Goal: Task Accomplishment & Management: Use online tool/utility

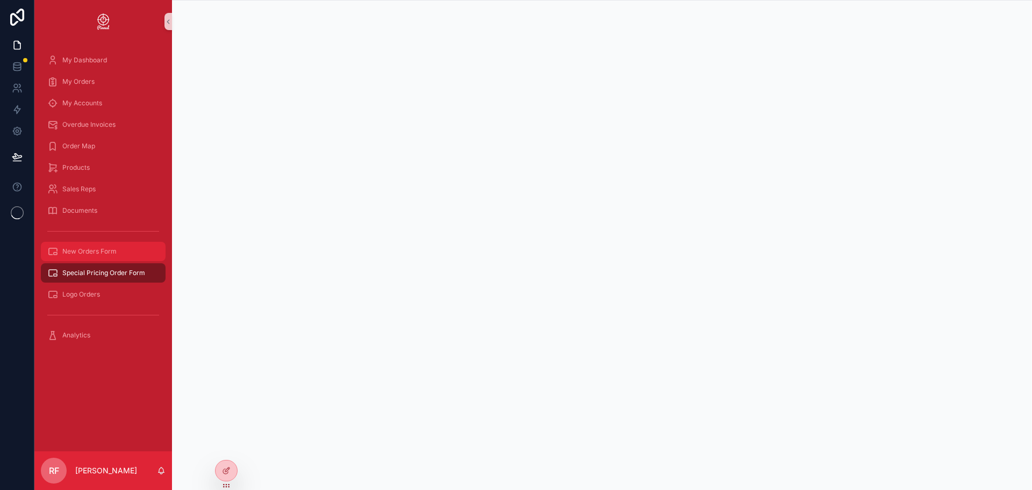
click at [107, 251] on span "New Orders Form" at bounding box center [89, 251] width 54 height 9
click at [110, 272] on span "Special Pricing Order Form" at bounding box center [103, 273] width 83 height 9
click at [106, 294] on div "Logo Orders" at bounding box center [103, 294] width 112 height 17
click at [128, 249] on div "New Orders Form" at bounding box center [103, 251] width 112 height 17
click at [92, 263] on link "Special Pricing Order Form" at bounding box center [103, 272] width 125 height 19
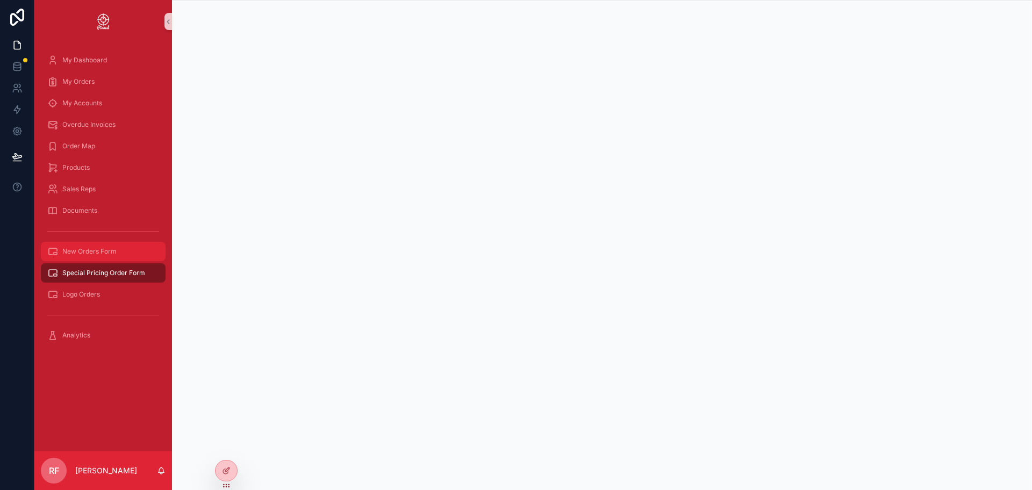
click at [94, 253] on span "New Orders Form" at bounding box center [89, 251] width 54 height 9
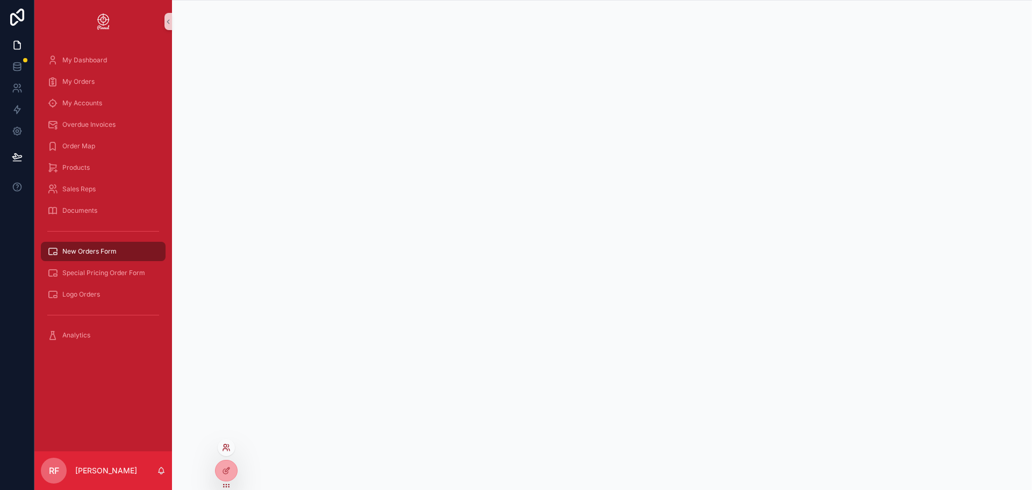
click at [226, 444] on icon at bounding box center [226, 447] width 9 height 9
click at [228, 476] on div at bounding box center [225, 470] width 21 height 20
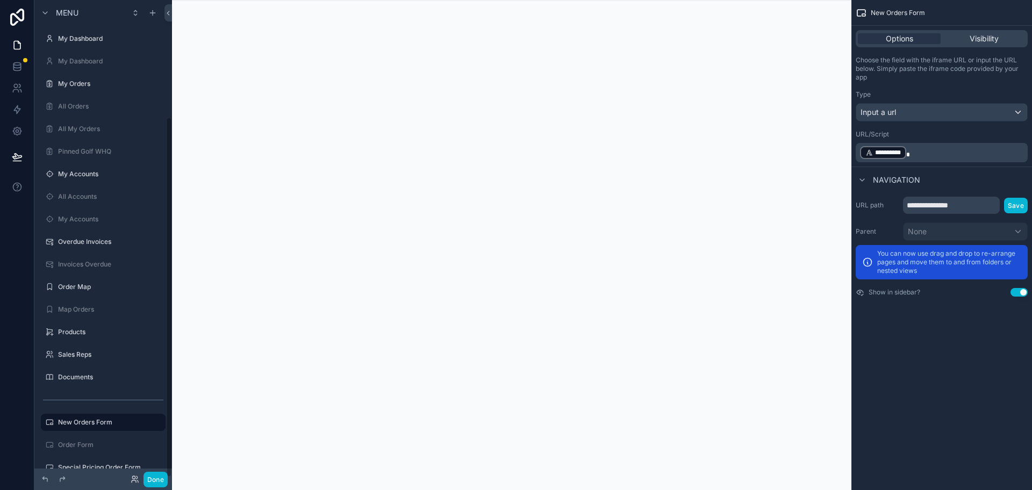
scroll to position [155, 0]
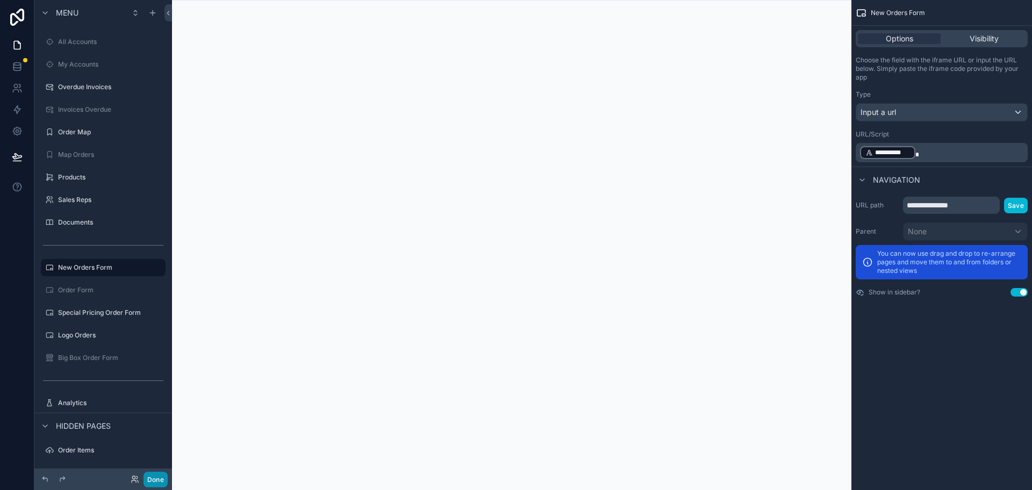
click at [155, 475] on button "Done" at bounding box center [155, 480] width 24 height 16
click at [0, 0] on div "RF [PERSON_NAME]" at bounding box center [0, 0] width 0 height 0
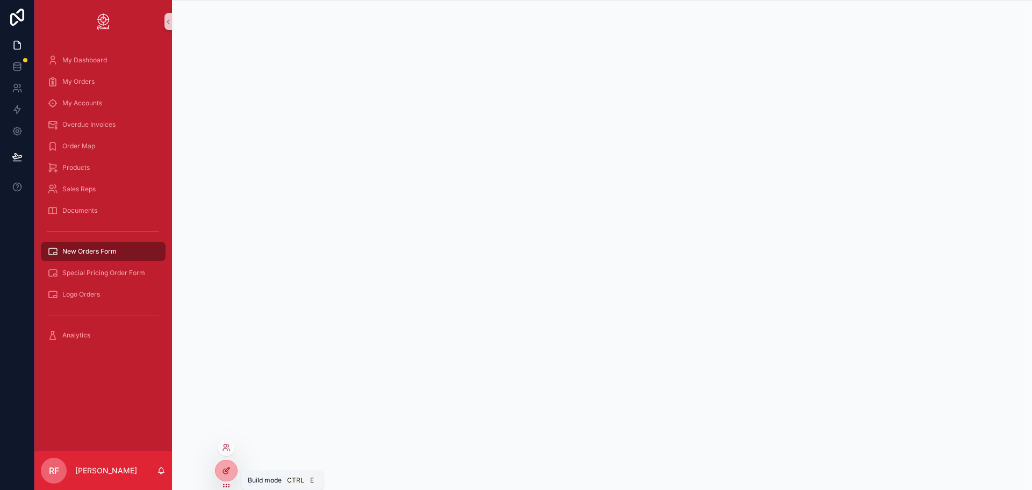
click at [228, 470] on icon at bounding box center [227, 469] width 4 height 4
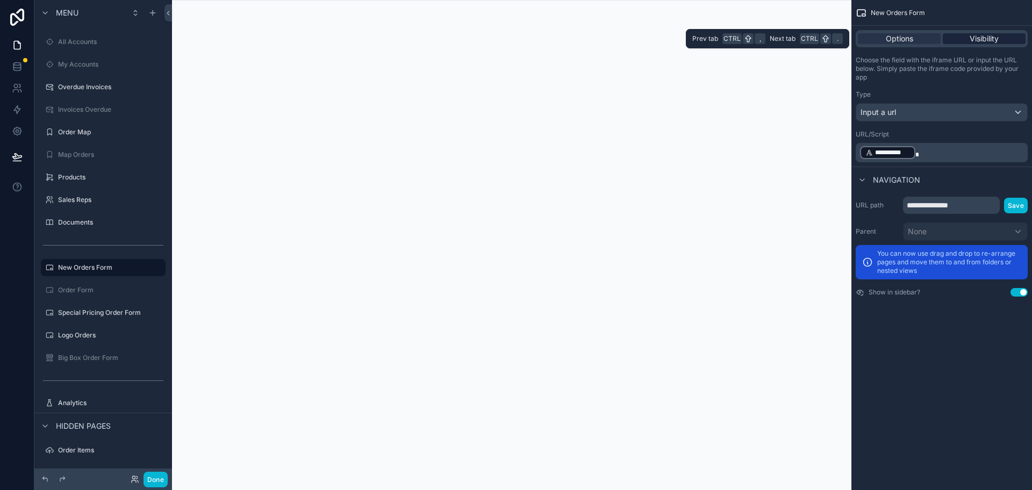
click at [971, 39] on span "Visibility" at bounding box center [983, 38] width 29 height 11
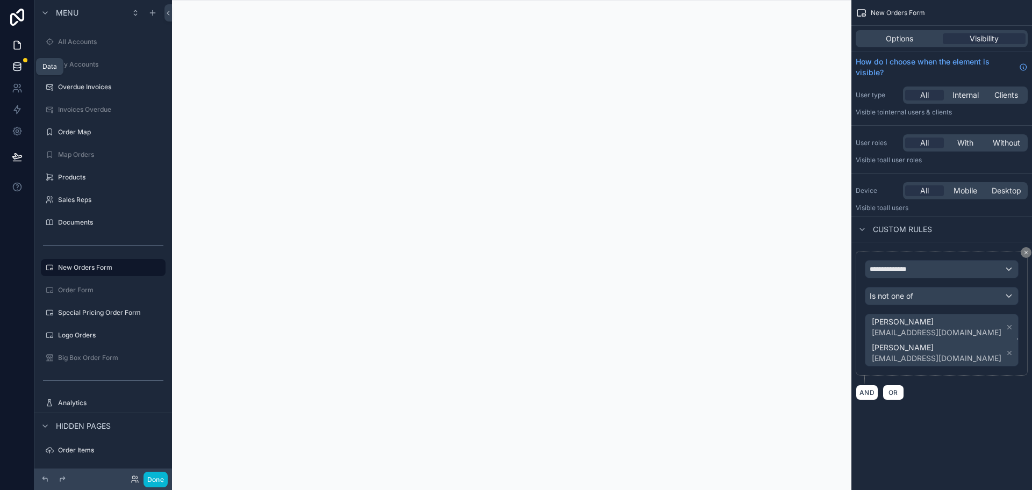
click at [17, 66] on icon at bounding box center [17, 66] width 11 height 11
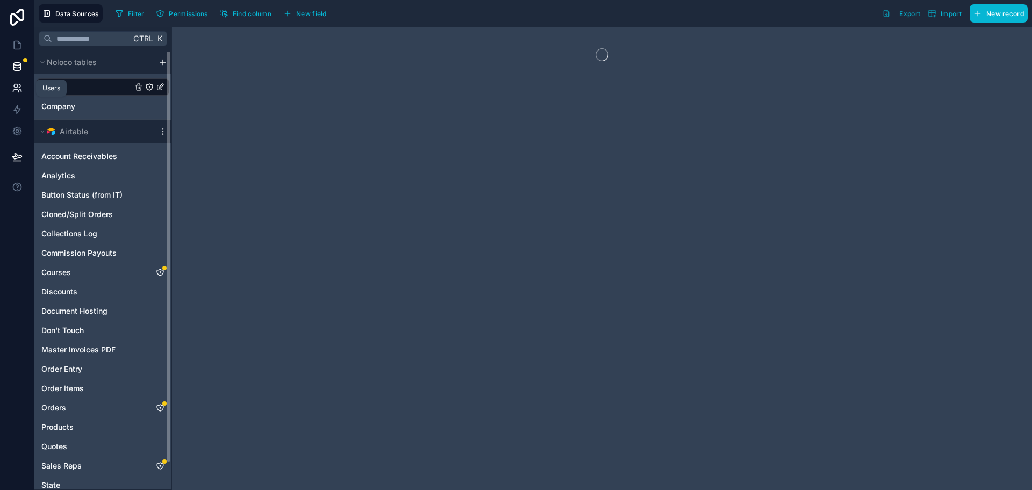
click at [18, 88] on icon at bounding box center [17, 88] width 11 height 11
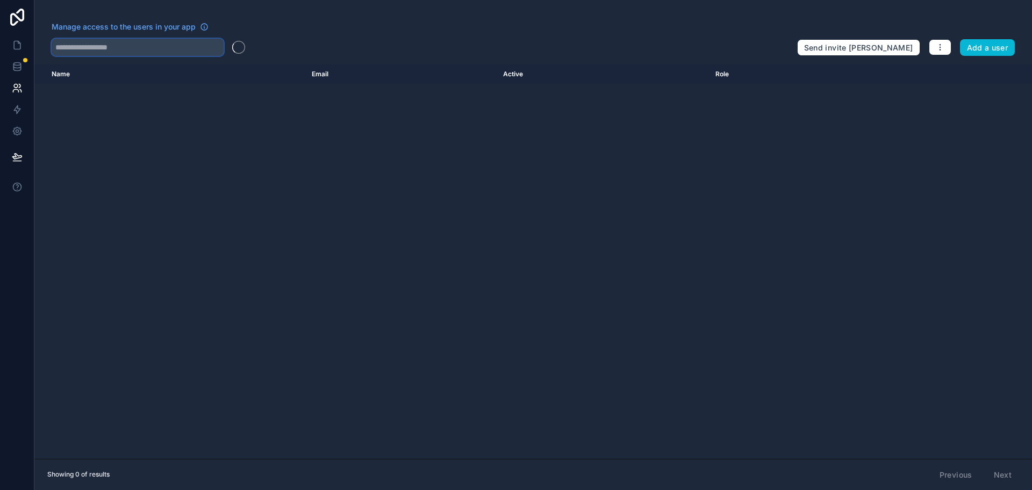
click at [146, 52] on input "text" at bounding box center [138, 47] width 172 height 17
type input "****"
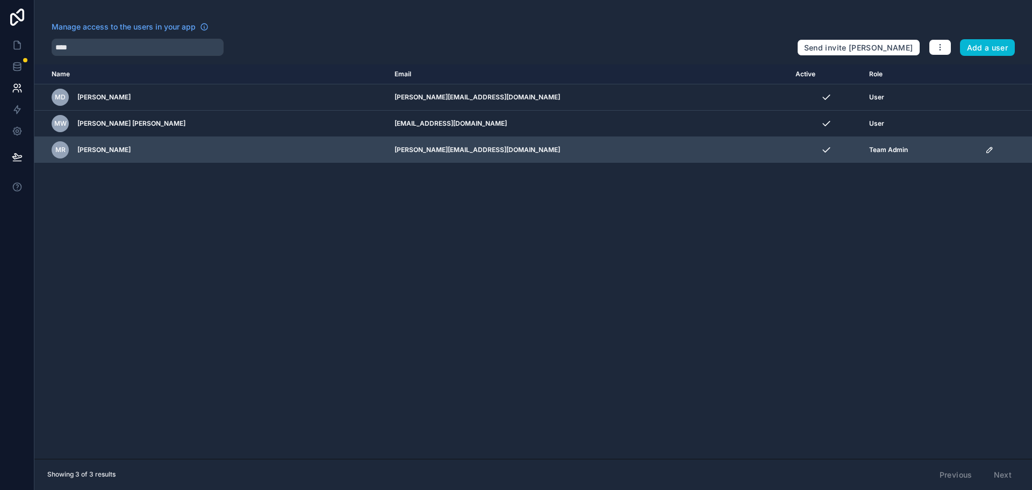
click at [986, 149] on icon "scrollable content" at bounding box center [988, 149] width 5 height 5
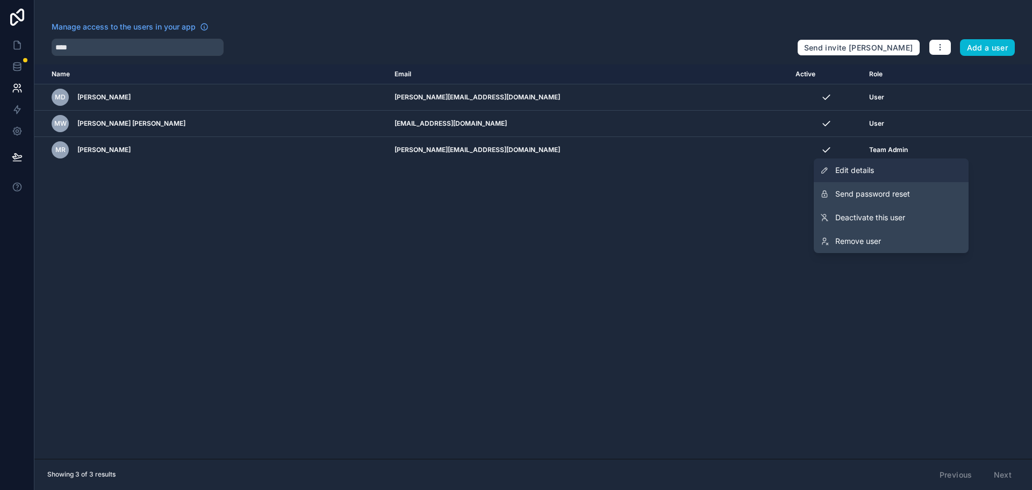
click at [902, 176] on link "Edit details" at bounding box center [890, 170] width 155 height 24
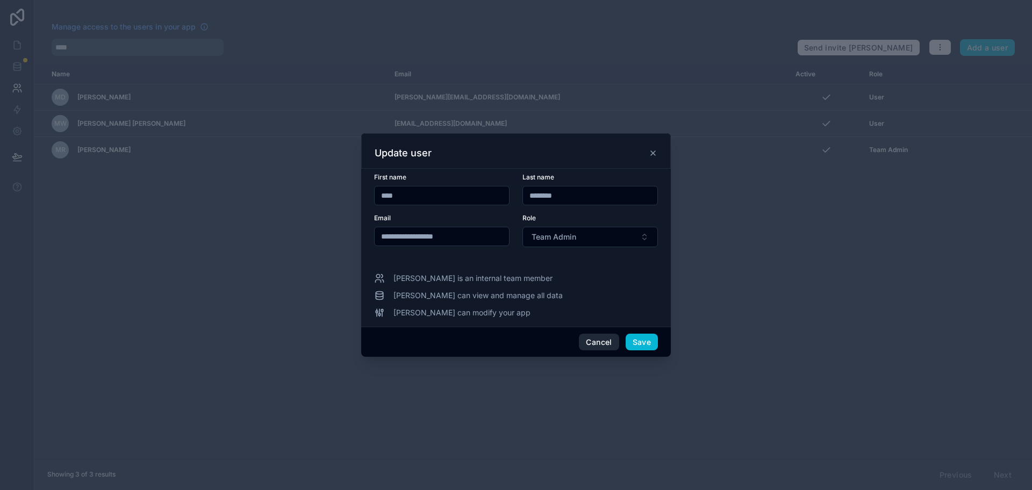
click at [599, 336] on button "Cancel" at bounding box center [599, 342] width 40 height 17
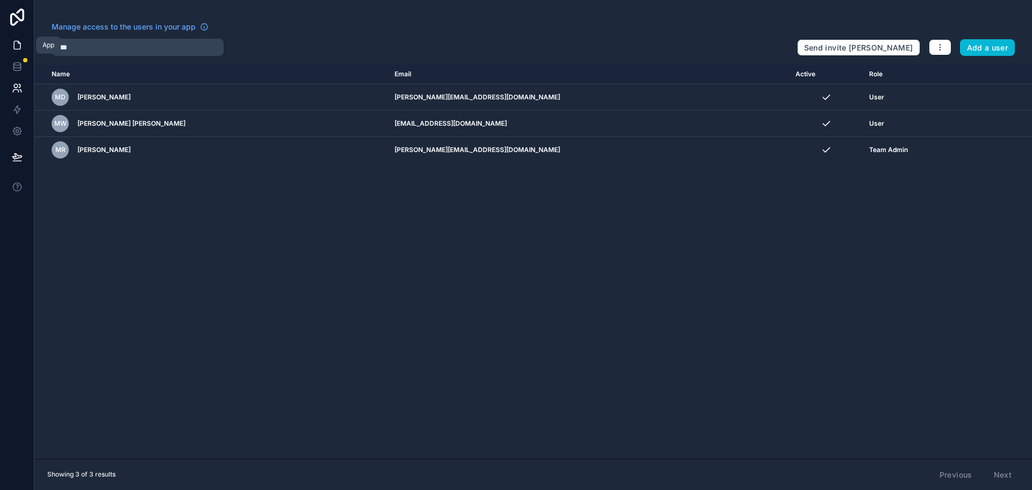
click at [13, 48] on icon at bounding box center [17, 45] width 11 height 11
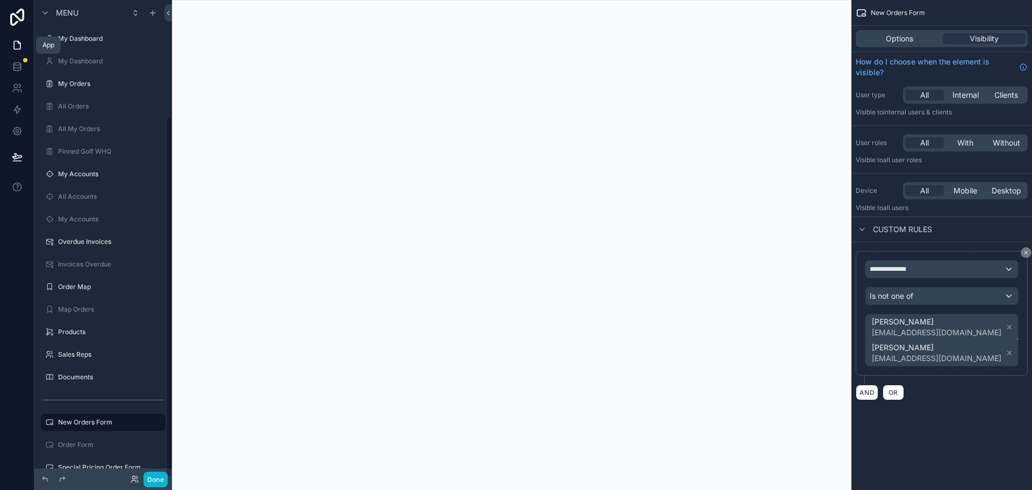
scroll to position [155, 0]
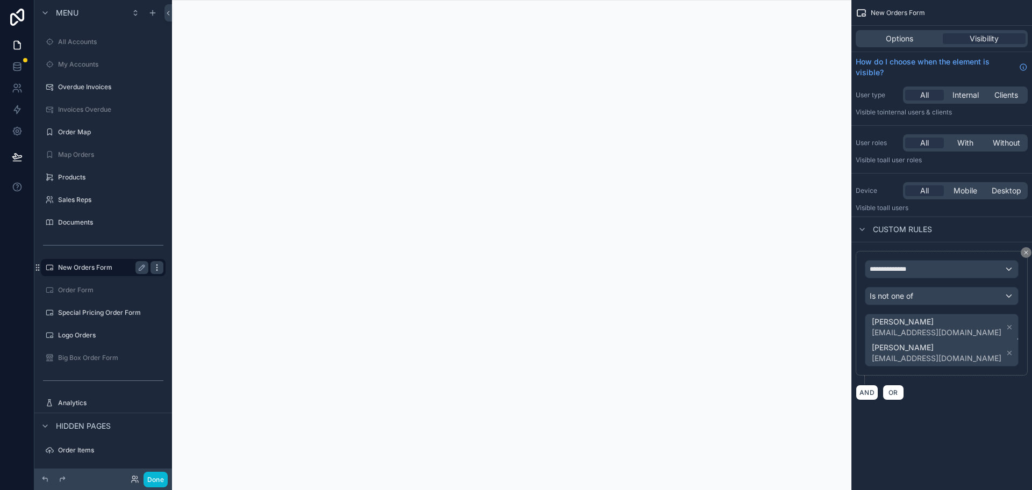
click at [155, 266] on icon "scrollable content" at bounding box center [157, 267] width 9 height 9
click at [189, 278] on div "Clone" at bounding box center [194, 279] width 33 height 11
click at [145, 268] on icon "scrollable content" at bounding box center [142, 267] width 9 height 9
click button "scrollable content" at bounding box center [141, 267] width 13 height 13
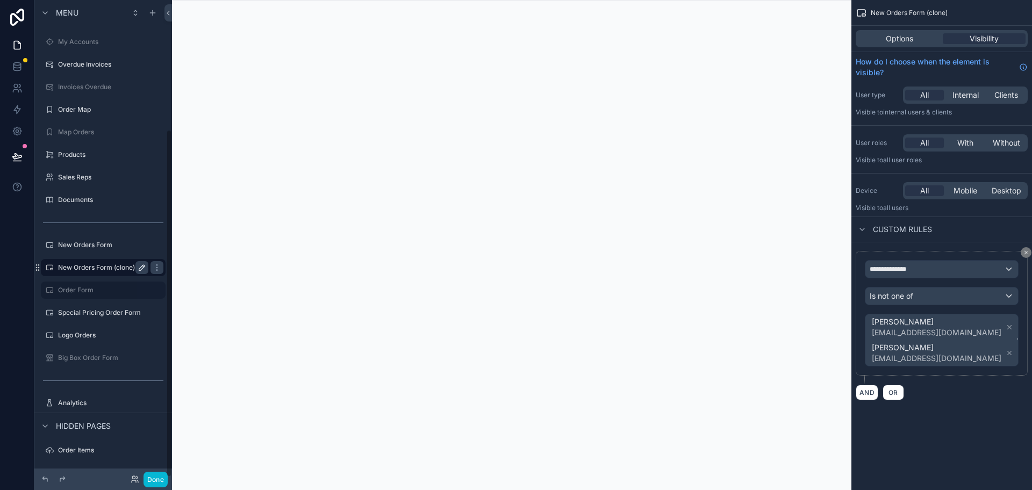
click at [142, 266] on icon "scrollable content" at bounding box center [141, 267] width 5 height 5
click at [970, 296] on div "Is not one of" at bounding box center [941, 295] width 153 height 17
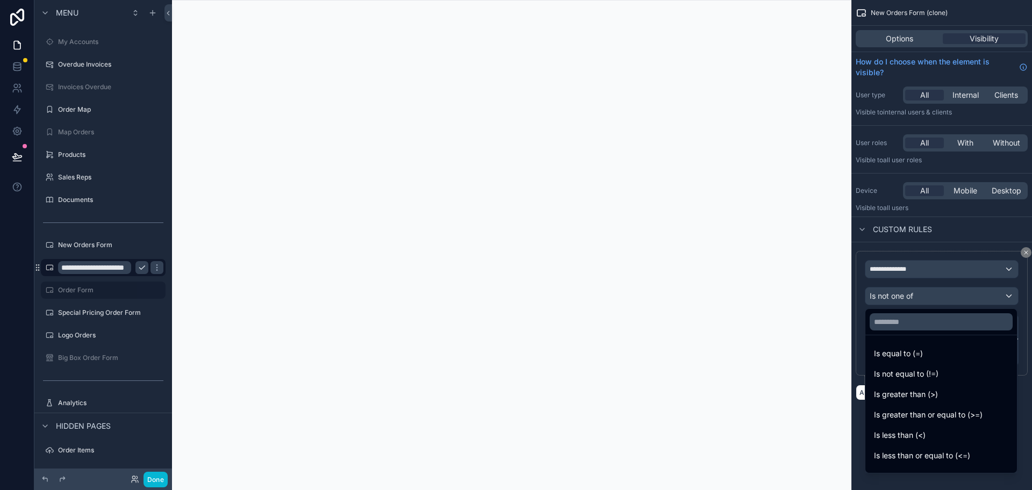
click at [905, 349] on span "Is equal to (=)" at bounding box center [898, 353] width 49 height 13
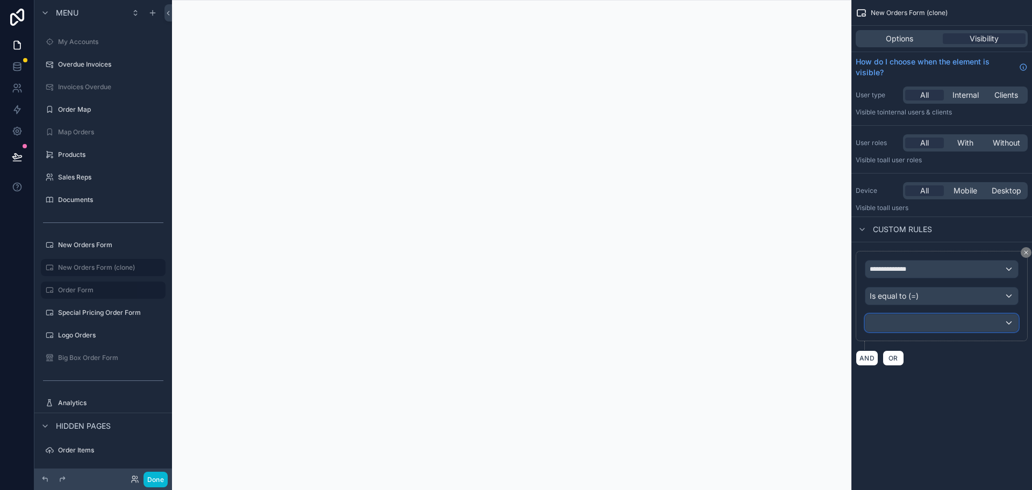
click at [928, 317] on div "scrollable content" at bounding box center [941, 322] width 153 height 17
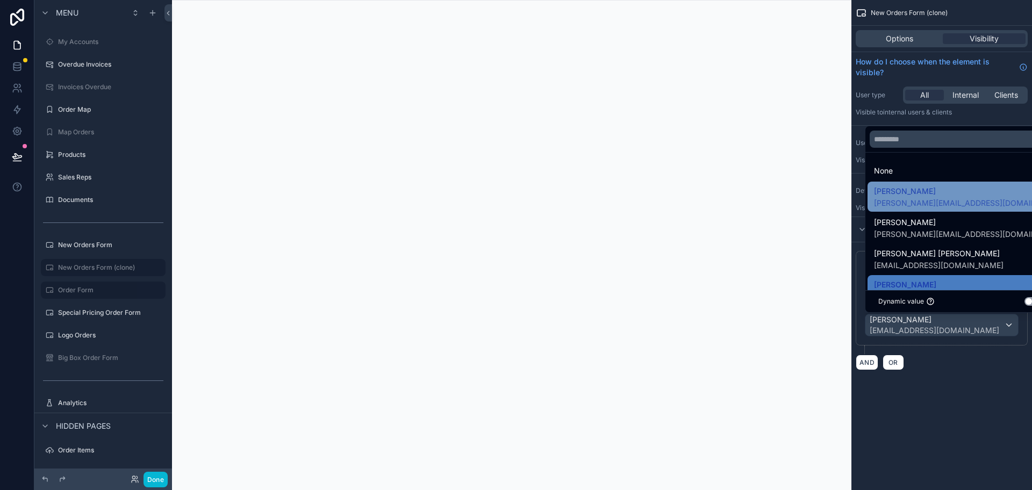
click at [929, 199] on span "[PERSON_NAME][EMAIL_ADDRESS][DOMAIN_NAME]" at bounding box center [960, 203] width 172 height 11
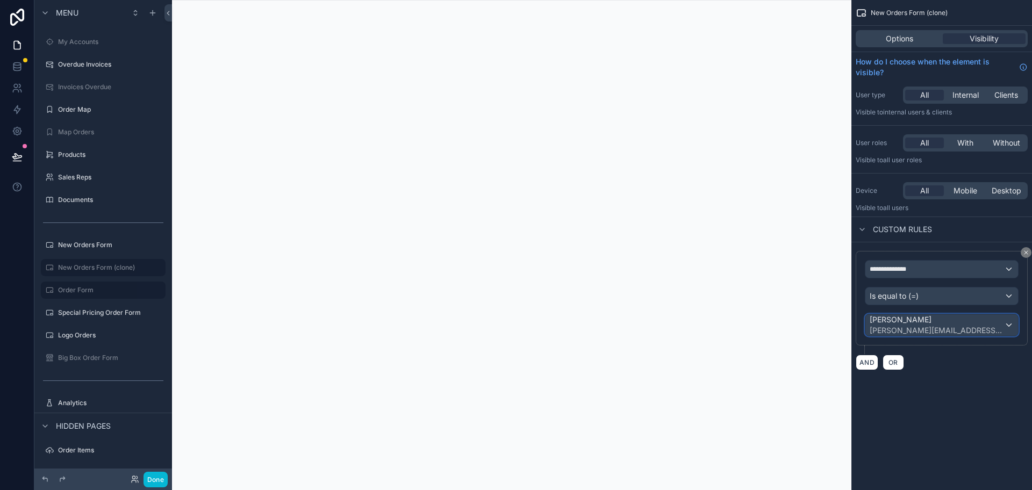
click at [927, 325] on span "[PERSON_NAME][EMAIL_ADDRESS][DOMAIN_NAME]" at bounding box center [936, 330] width 134 height 11
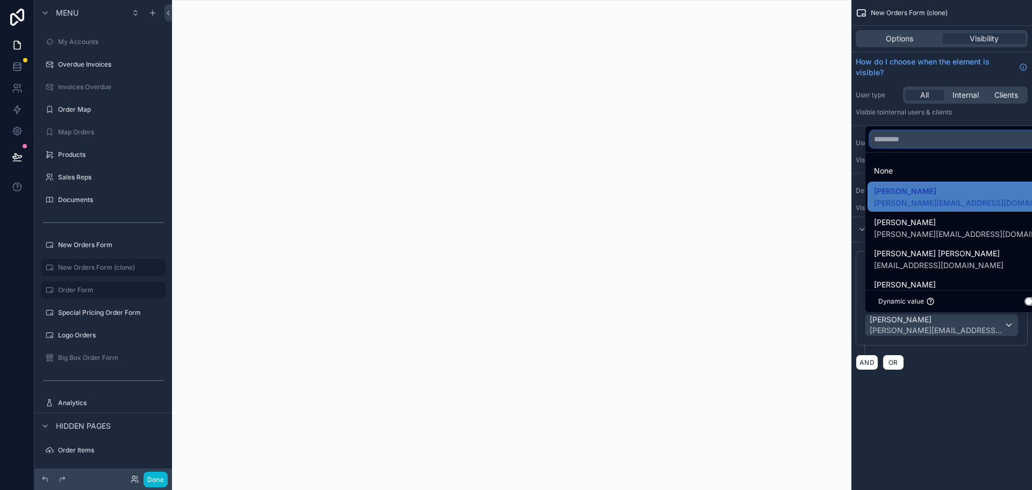
click at [915, 141] on input "text" at bounding box center [959, 139] width 181 height 17
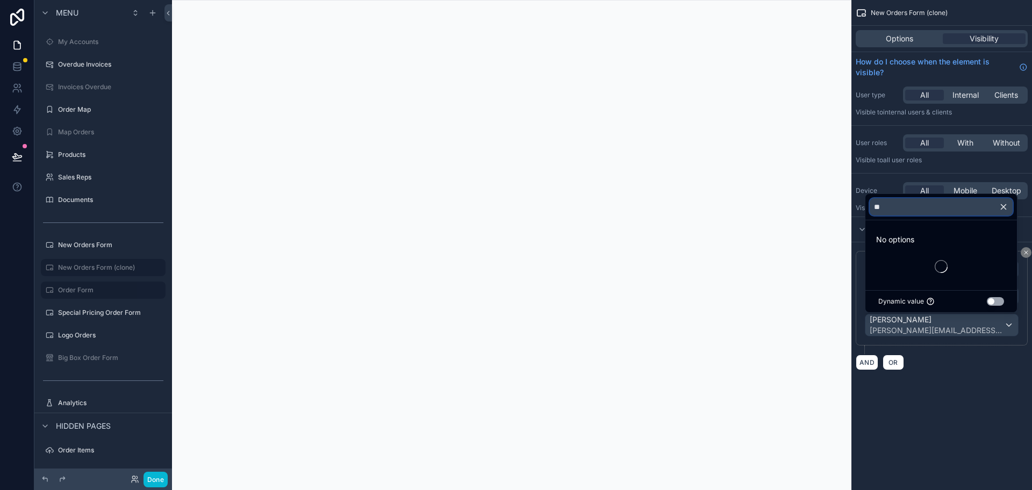
type input "*"
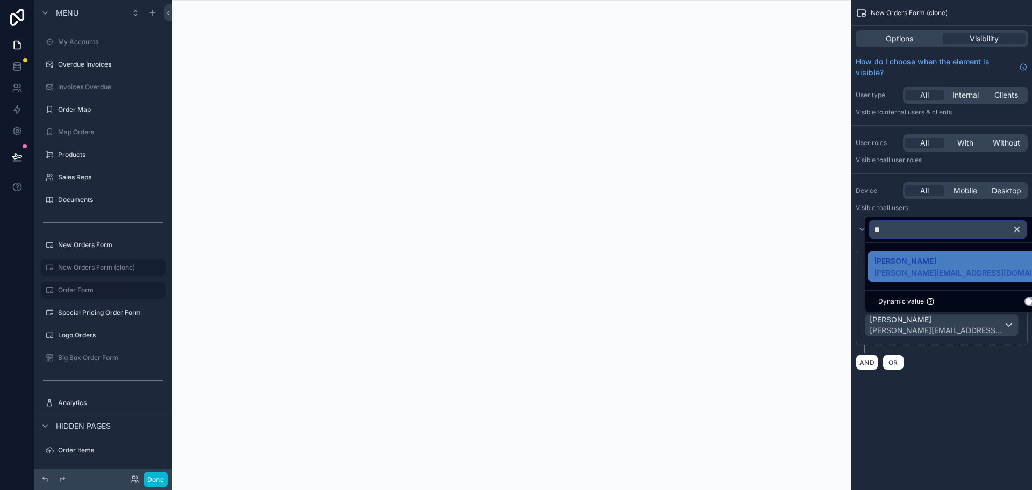
type input "*"
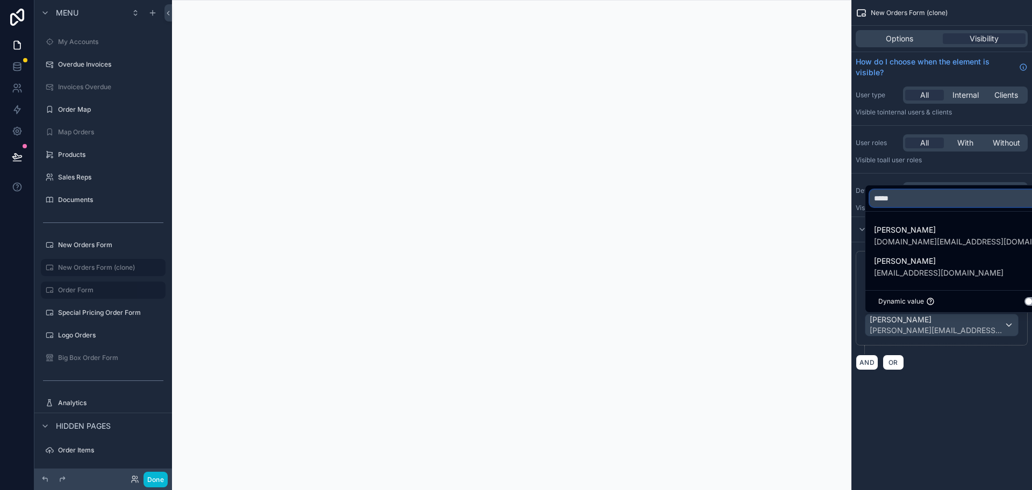
type input "******"
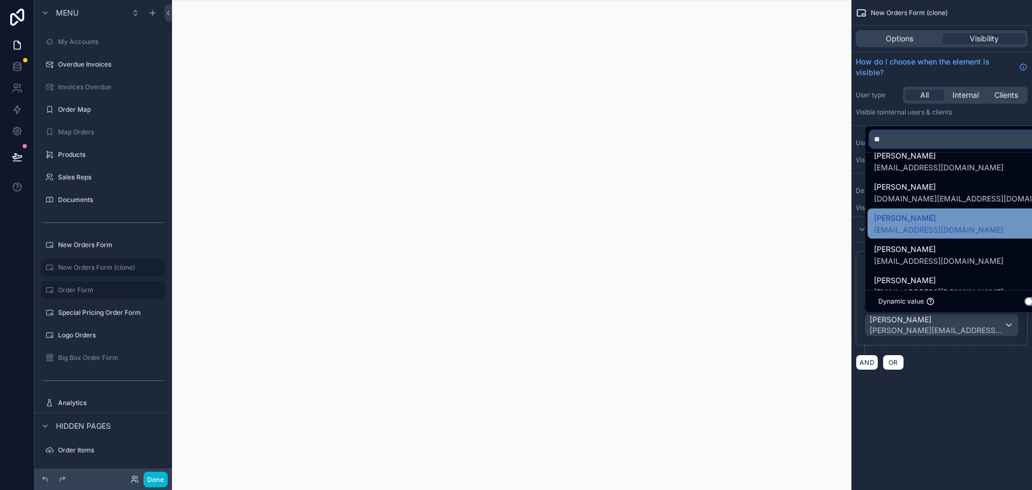
scroll to position [34, 0]
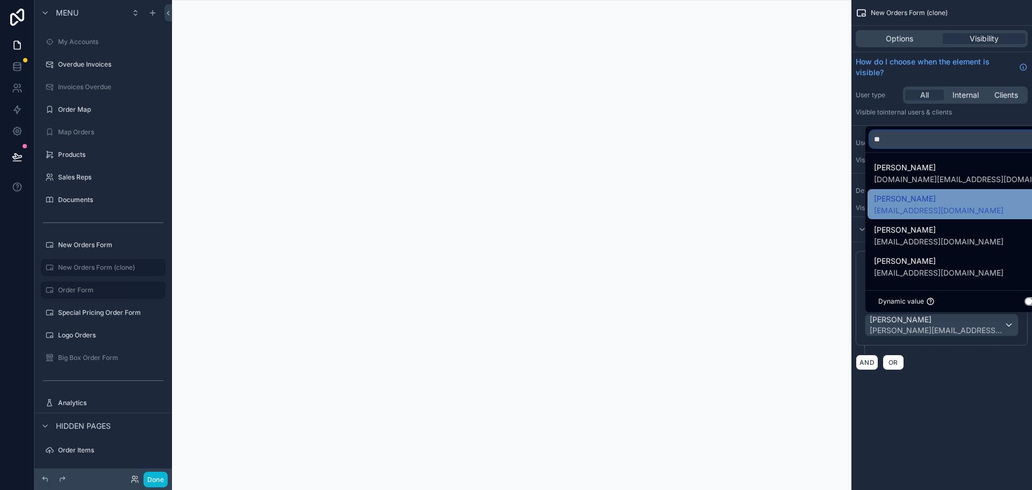
type input "**"
click at [953, 210] on span "[EMAIL_ADDRESS][DOMAIN_NAME]" at bounding box center [938, 210] width 129 height 11
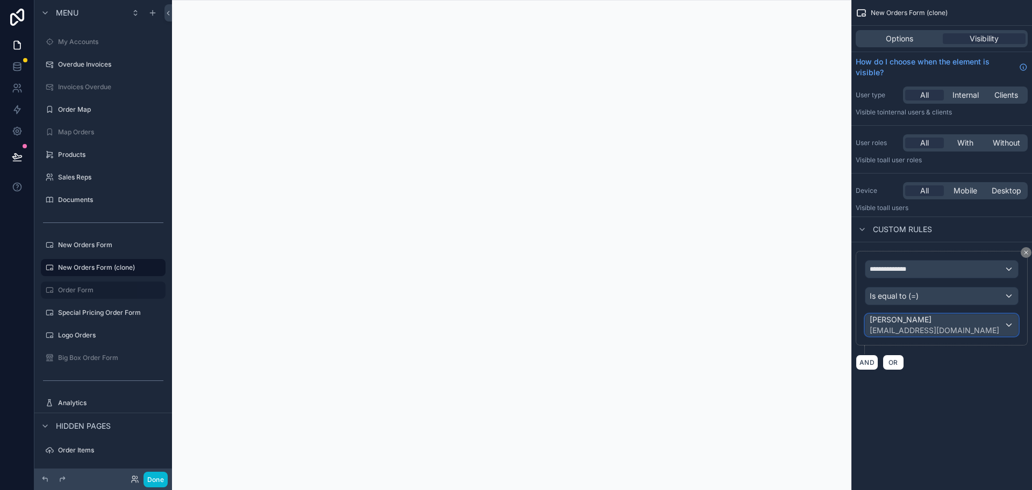
click at [967, 327] on span "[EMAIL_ADDRESS][DOMAIN_NAME]" at bounding box center [933, 330] width 129 height 11
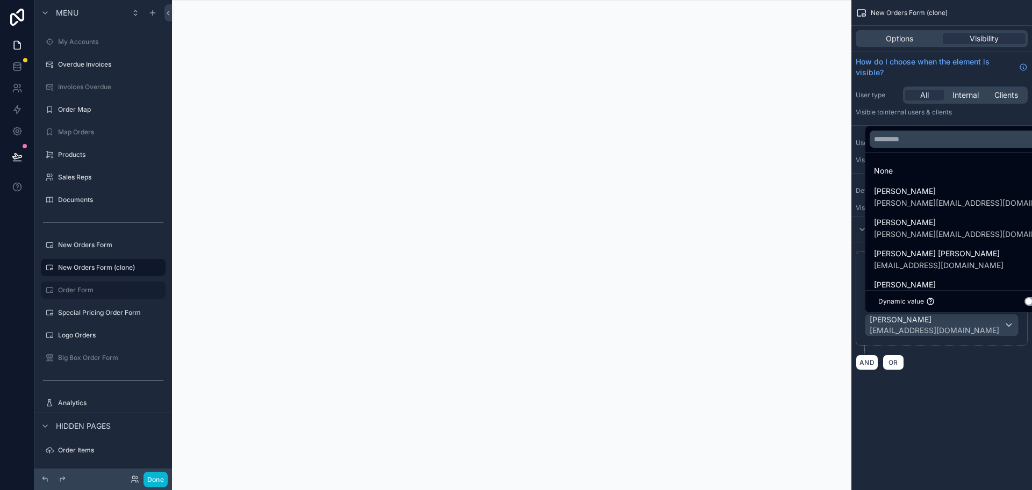
click at [968, 325] on div "scrollable content" at bounding box center [516, 245] width 1032 height 490
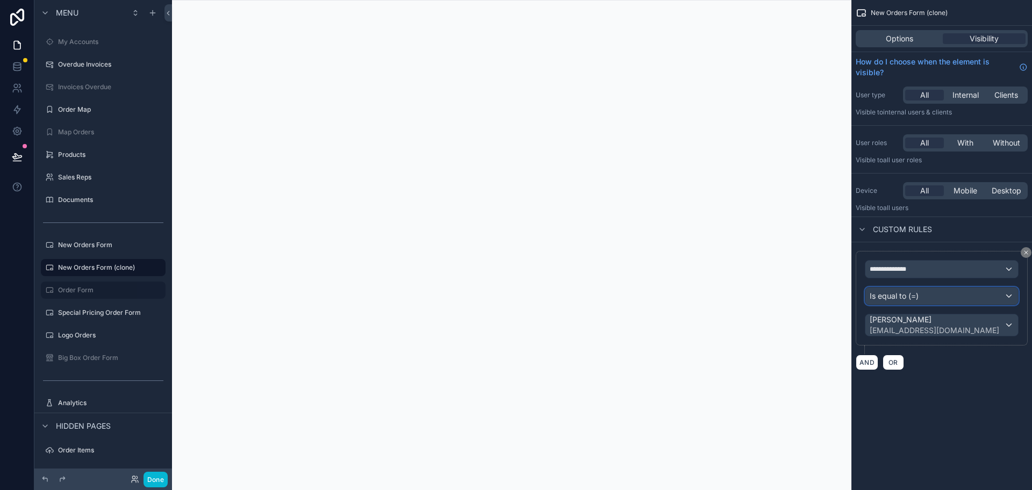
click at [960, 298] on div "Is equal to (=)" at bounding box center [941, 295] width 153 height 17
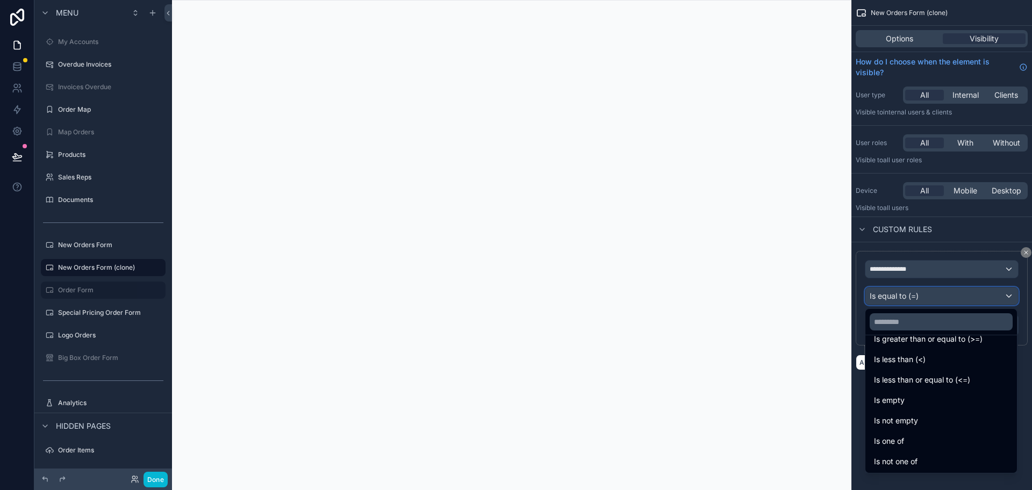
scroll to position [76, 0]
click at [934, 438] on div "Is one of" at bounding box center [941, 440] width 134 height 13
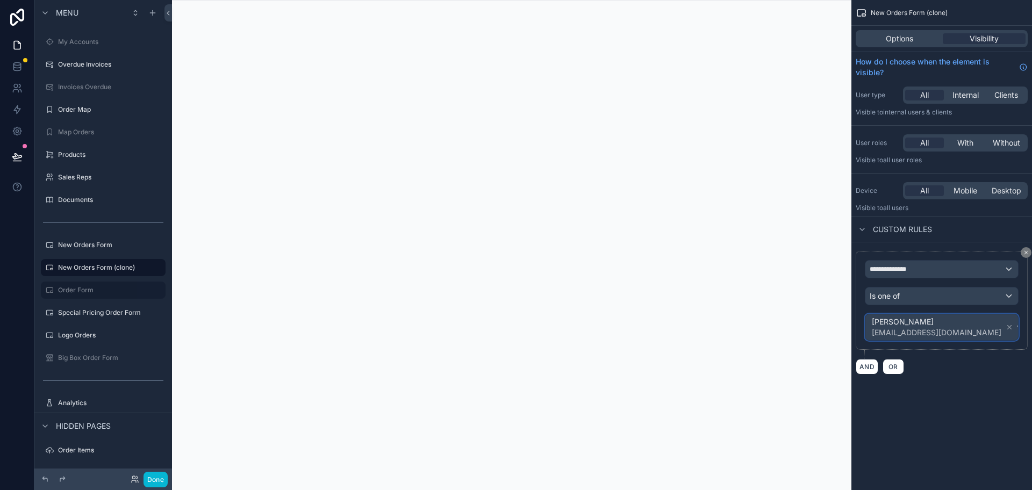
click at [924, 326] on span "[PERSON_NAME]" at bounding box center [935, 321] width 129 height 11
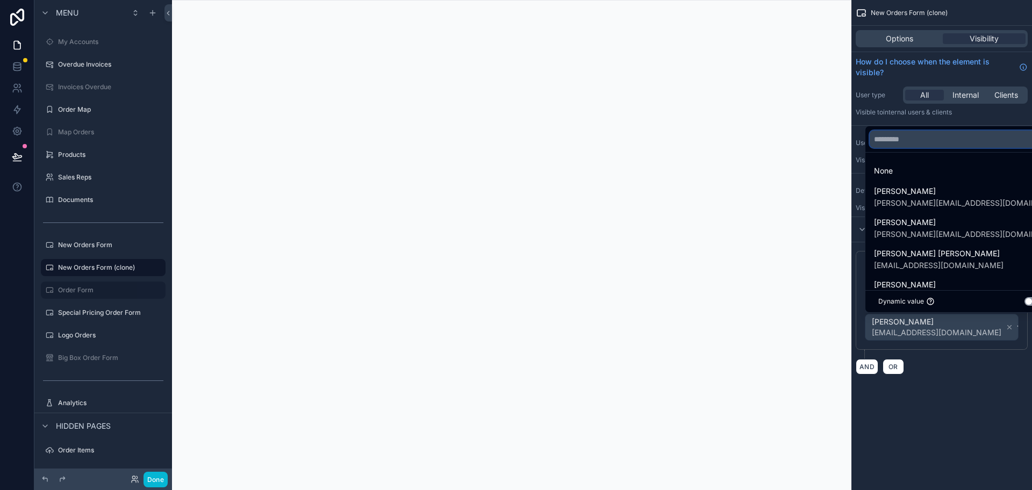
click at [900, 140] on input "text" at bounding box center [959, 139] width 181 height 17
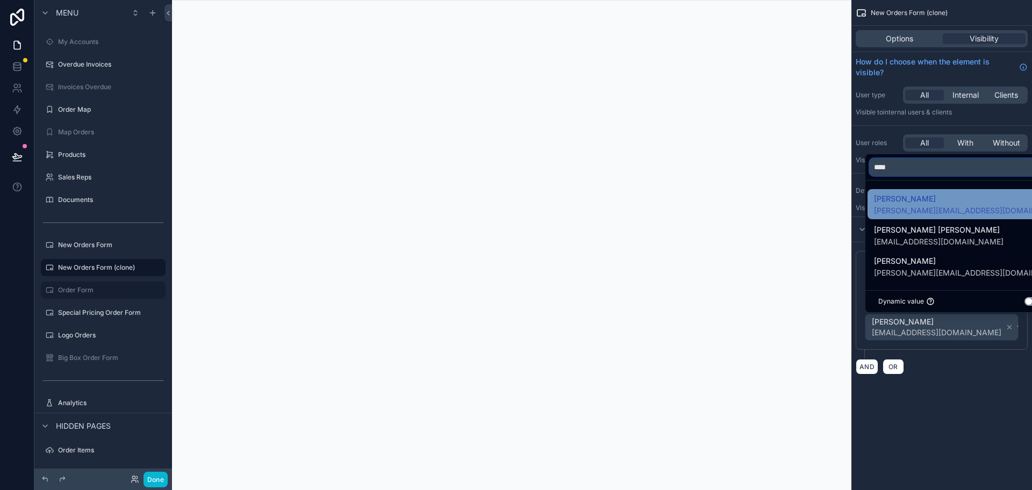
type input "****"
click at [917, 197] on span "[PERSON_NAME]" at bounding box center [960, 198] width 172 height 13
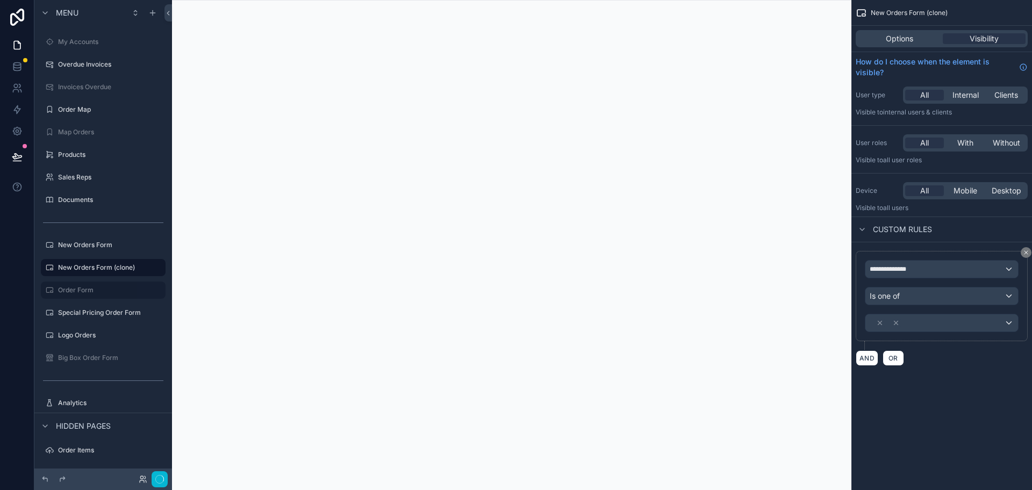
click at [953, 433] on div "**********" at bounding box center [941, 245] width 181 height 490
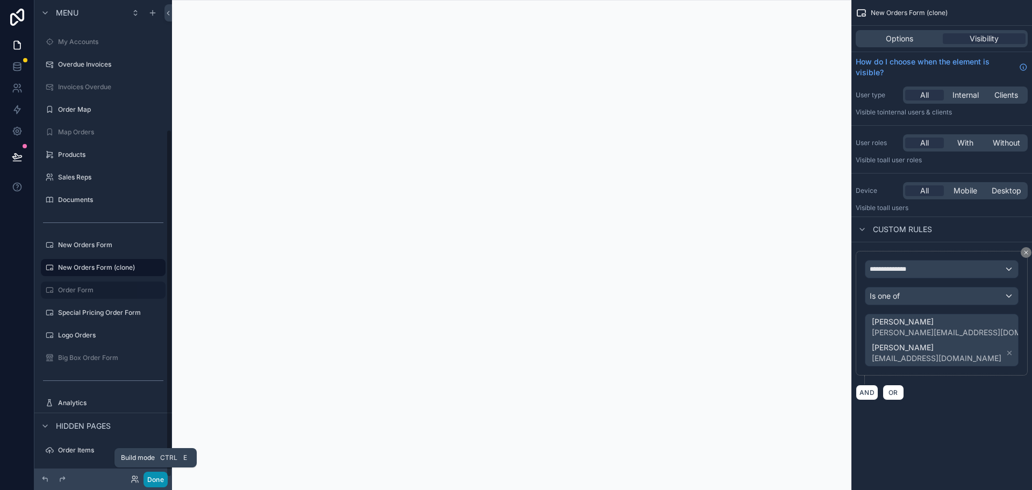
click at [160, 478] on button "Done" at bounding box center [155, 480] width 24 height 16
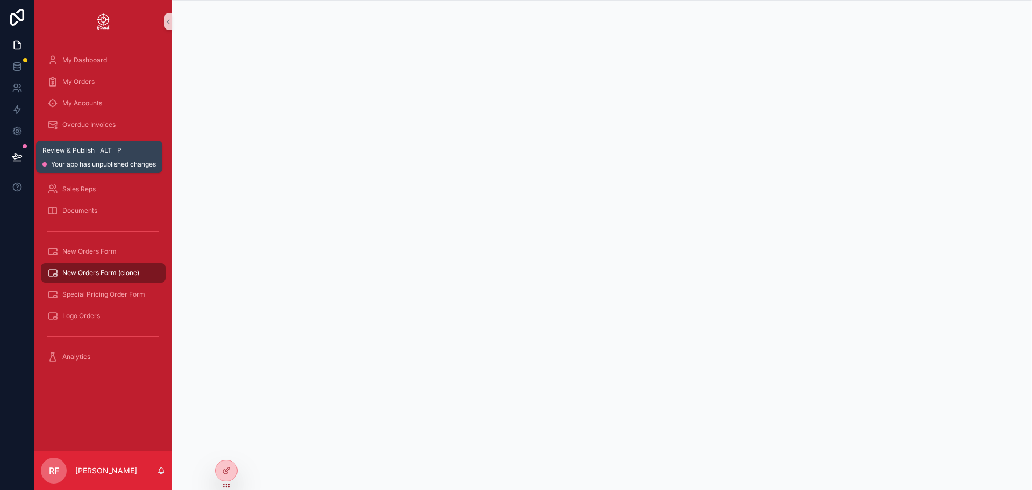
click at [19, 152] on icon at bounding box center [17, 157] width 11 height 11
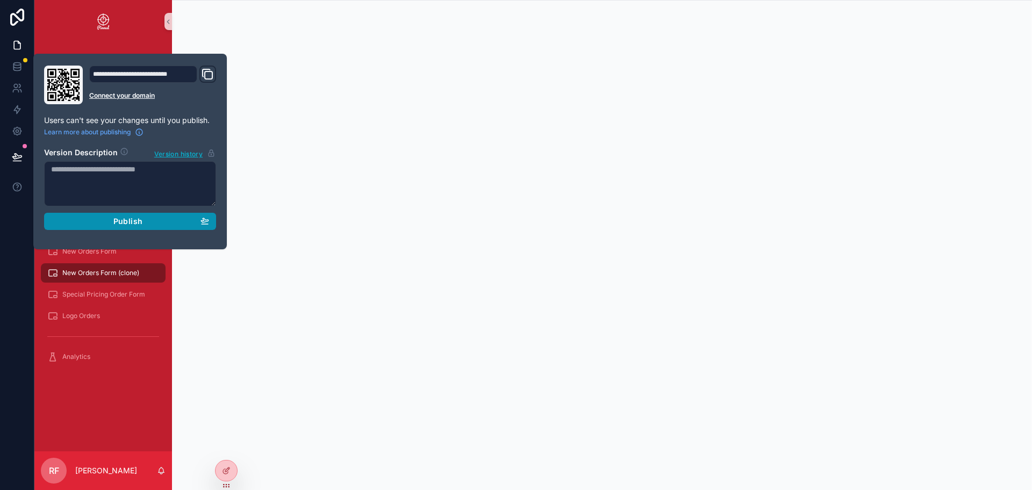
click at [89, 219] on div "Publish" at bounding box center [130, 222] width 158 height 10
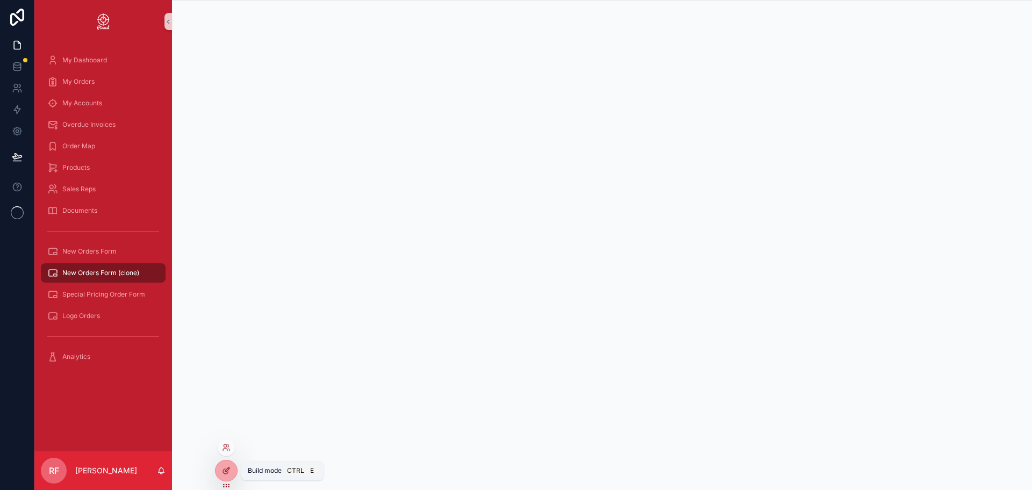
click at [224, 472] on icon at bounding box center [226, 470] width 9 height 9
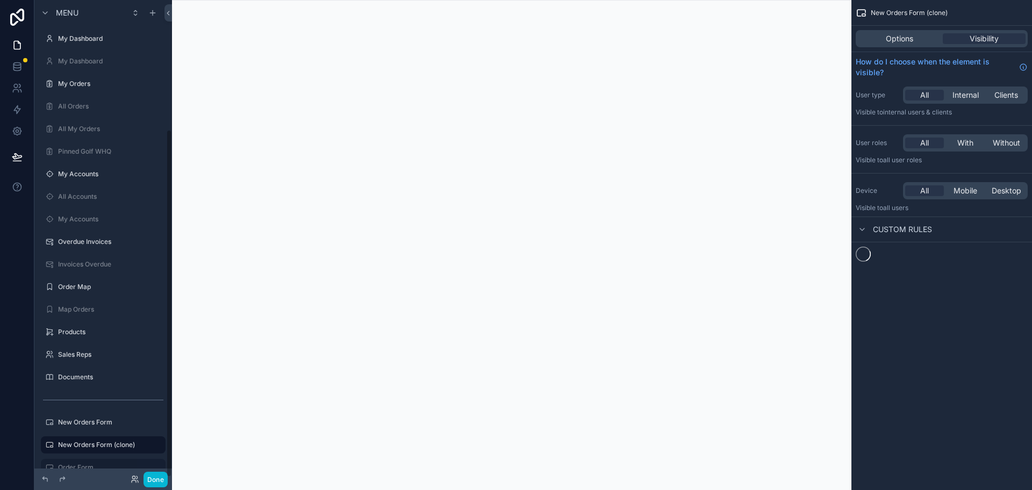
scroll to position [177, 0]
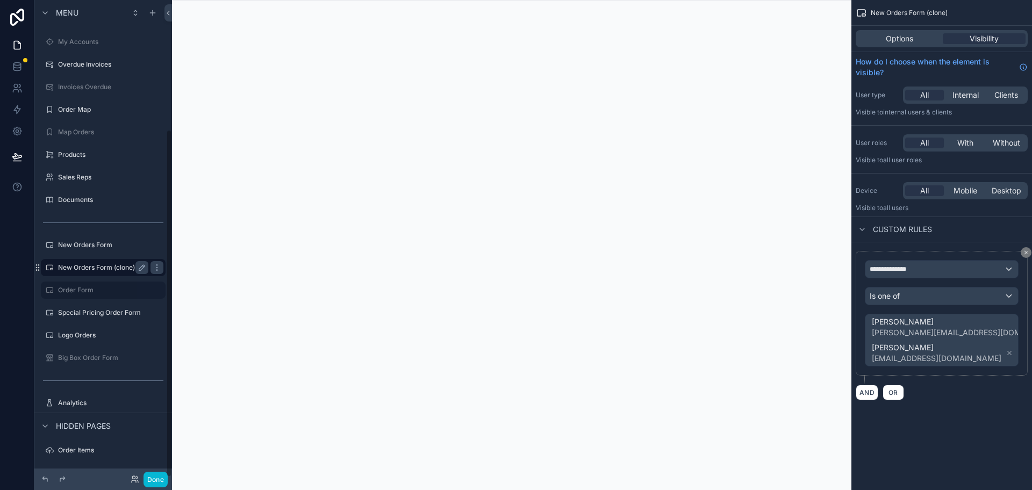
click at [101, 268] on label "New Orders Form (clone)" at bounding box center [101, 267] width 86 height 9
click at [903, 38] on span "Options" at bounding box center [898, 38] width 27 height 11
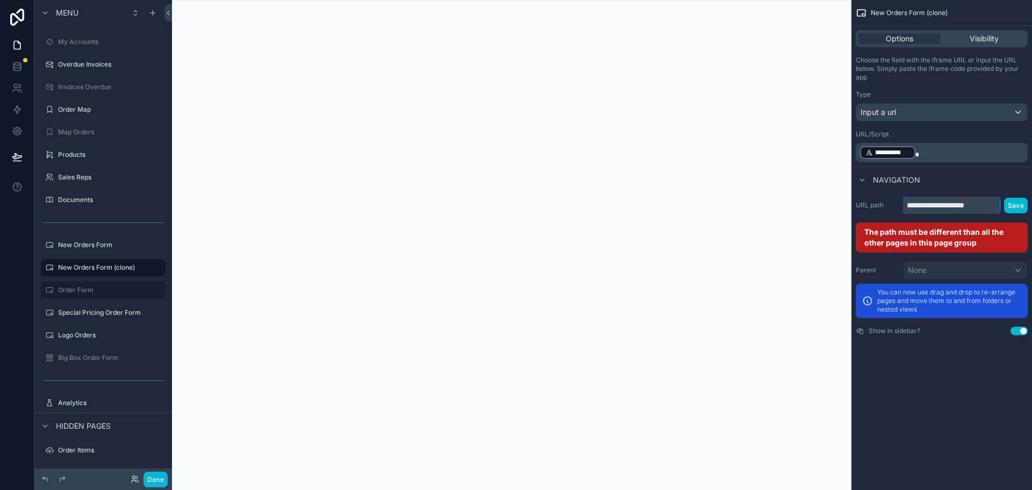
click at [990, 204] on input "**********" at bounding box center [951, 205] width 97 height 17
click at [996, 205] on input "**********" at bounding box center [951, 205] width 97 height 17
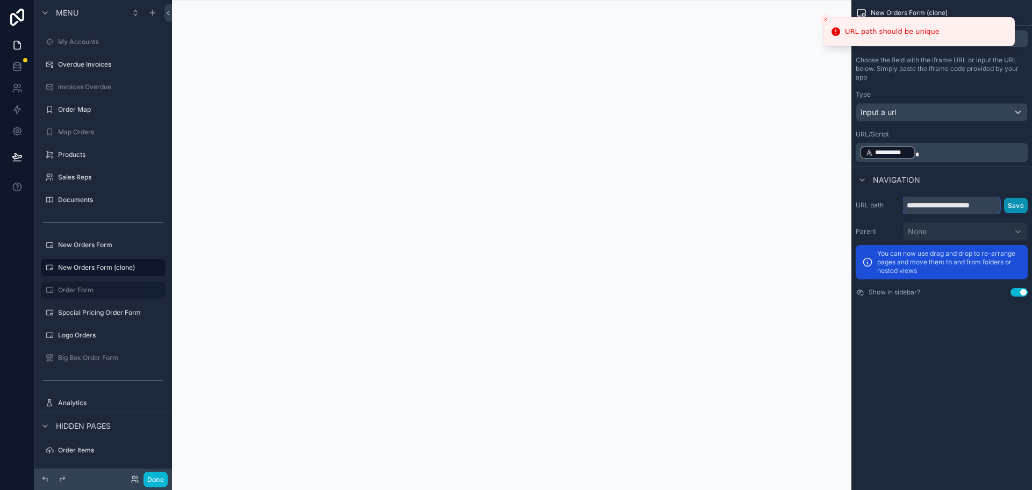
scroll to position [0, 4]
type input "**********"
click at [1010, 204] on button "Save" at bounding box center [1016, 206] width 24 height 16
click at [155, 482] on button "Done" at bounding box center [155, 480] width 24 height 16
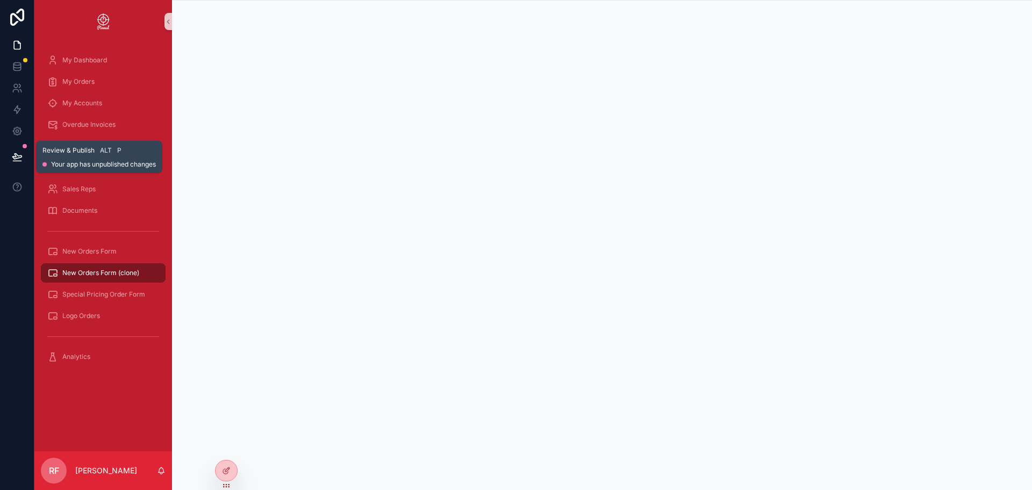
click at [20, 154] on icon at bounding box center [17, 157] width 11 height 11
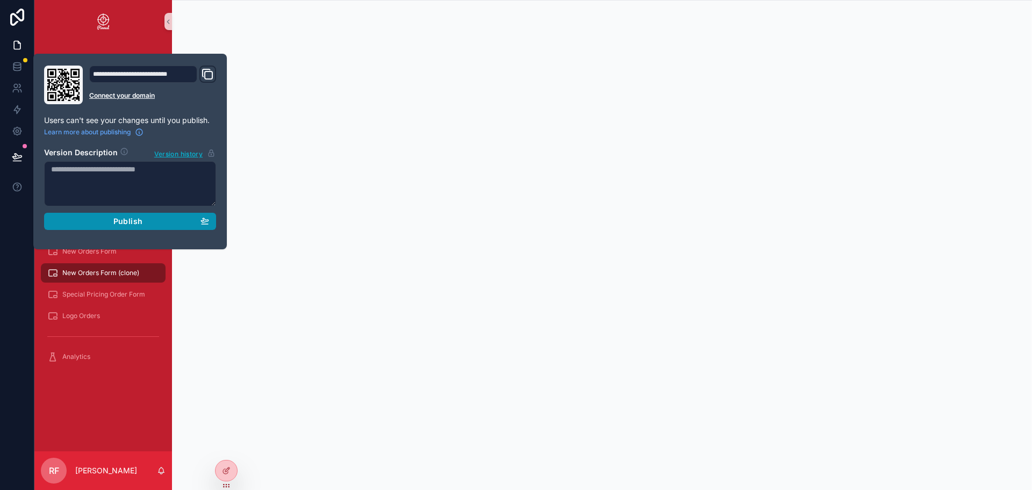
click at [189, 223] on div "Publish" at bounding box center [130, 222] width 158 height 10
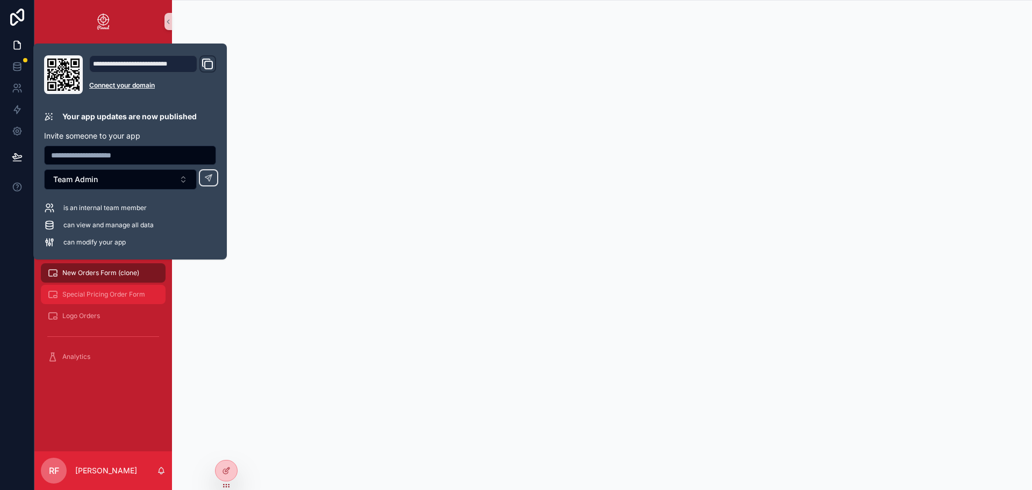
click at [79, 287] on div "Special Pricing Order Form" at bounding box center [103, 294] width 112 height 17
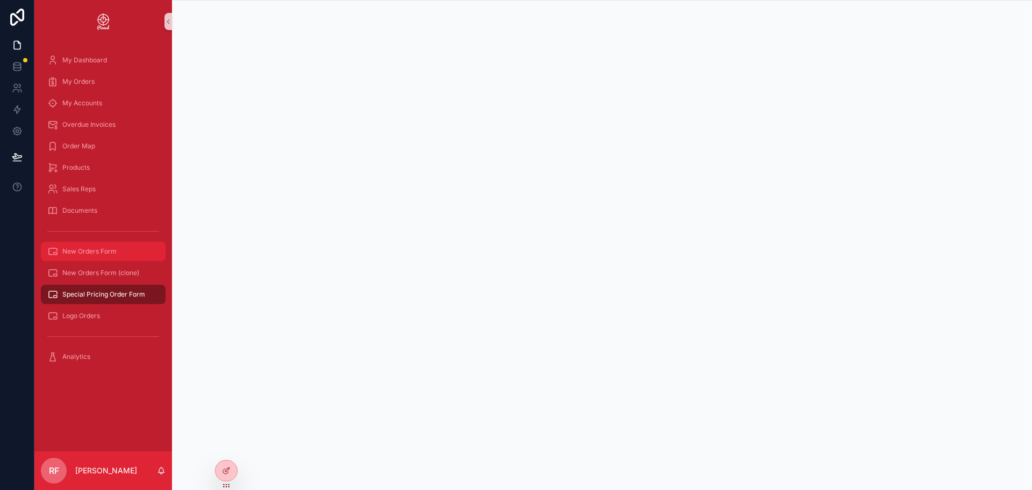
click at [95, 251] on span "New Orders Form" at bounding box center [89, 251] width 54 height 9
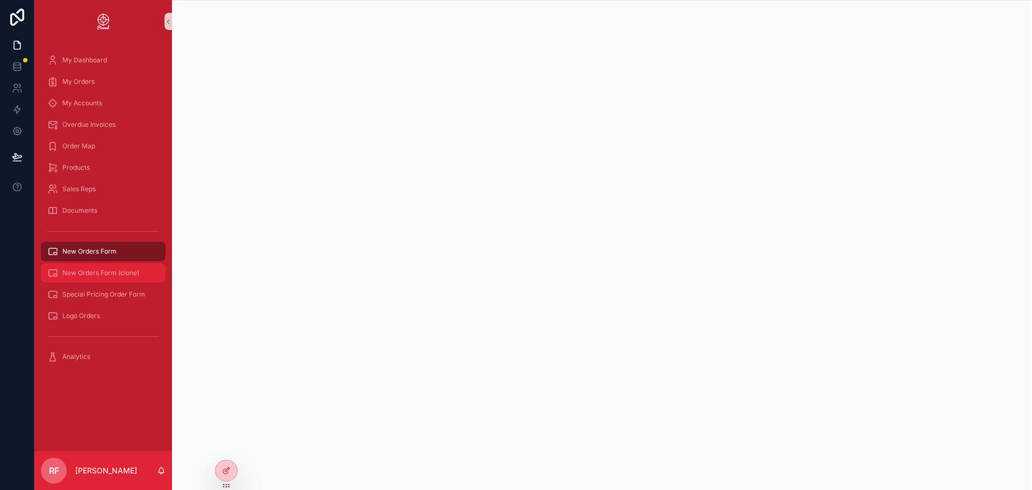
click at [121, 271] on span "New Orders Form (clone)" at bounding box center [100, 273] width 77 height 9
